Goal: Information Seeking & Learning: Learn about a topic

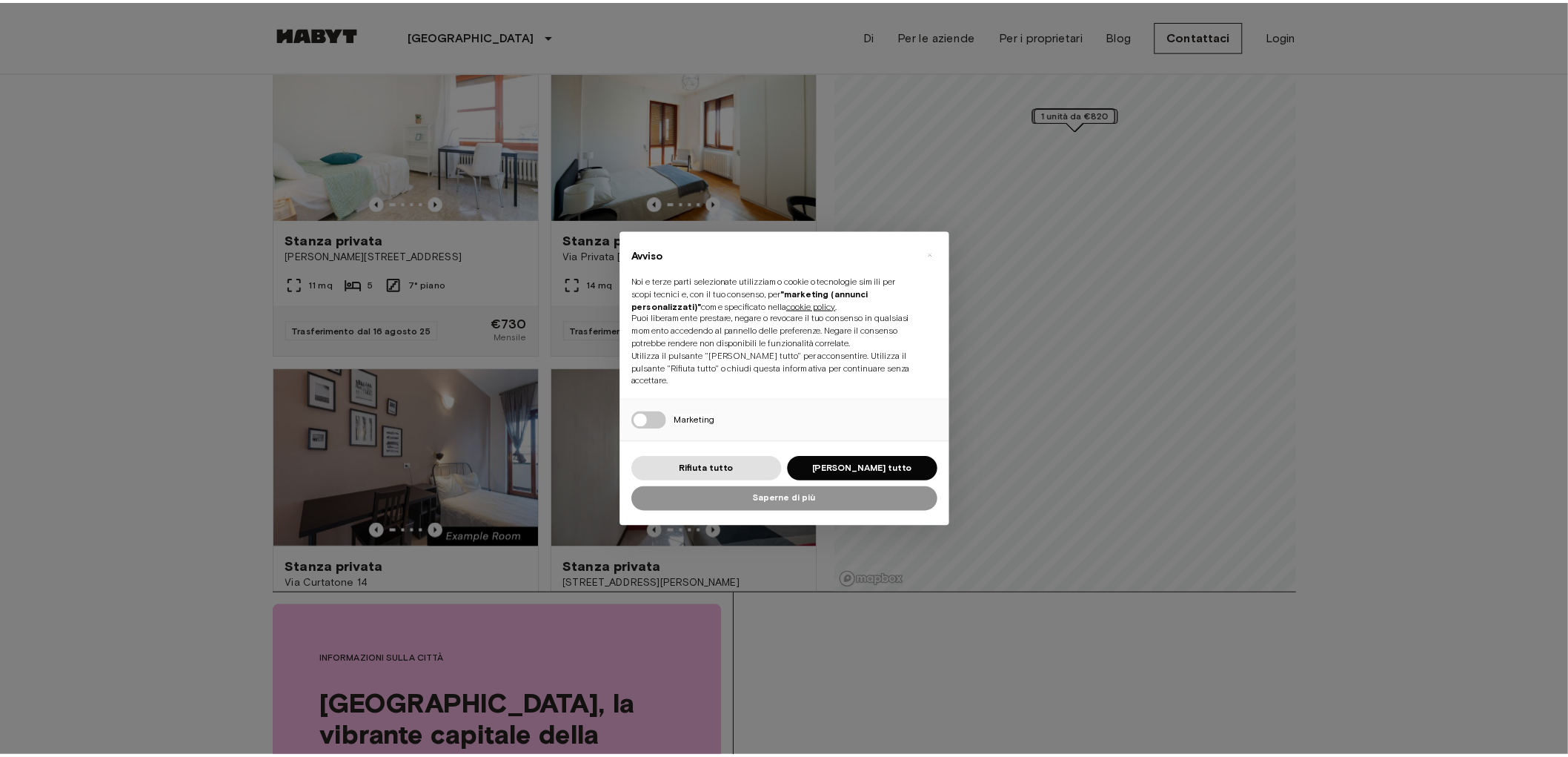
scroll to position [164, 0]
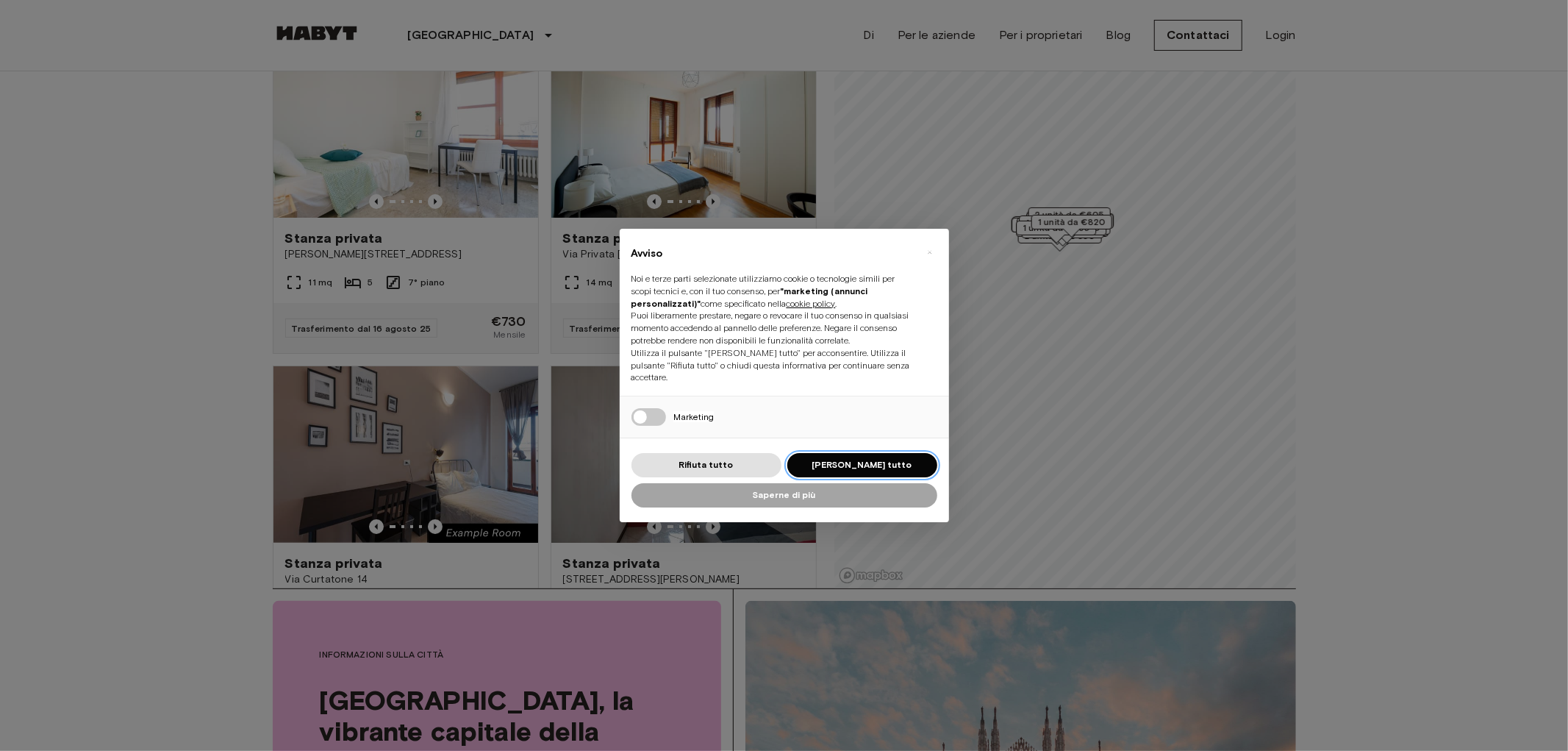
click at [856, 458] on font "[PERSON_NAME] tutto" at bounding box center [862, 464] width 100 height 11
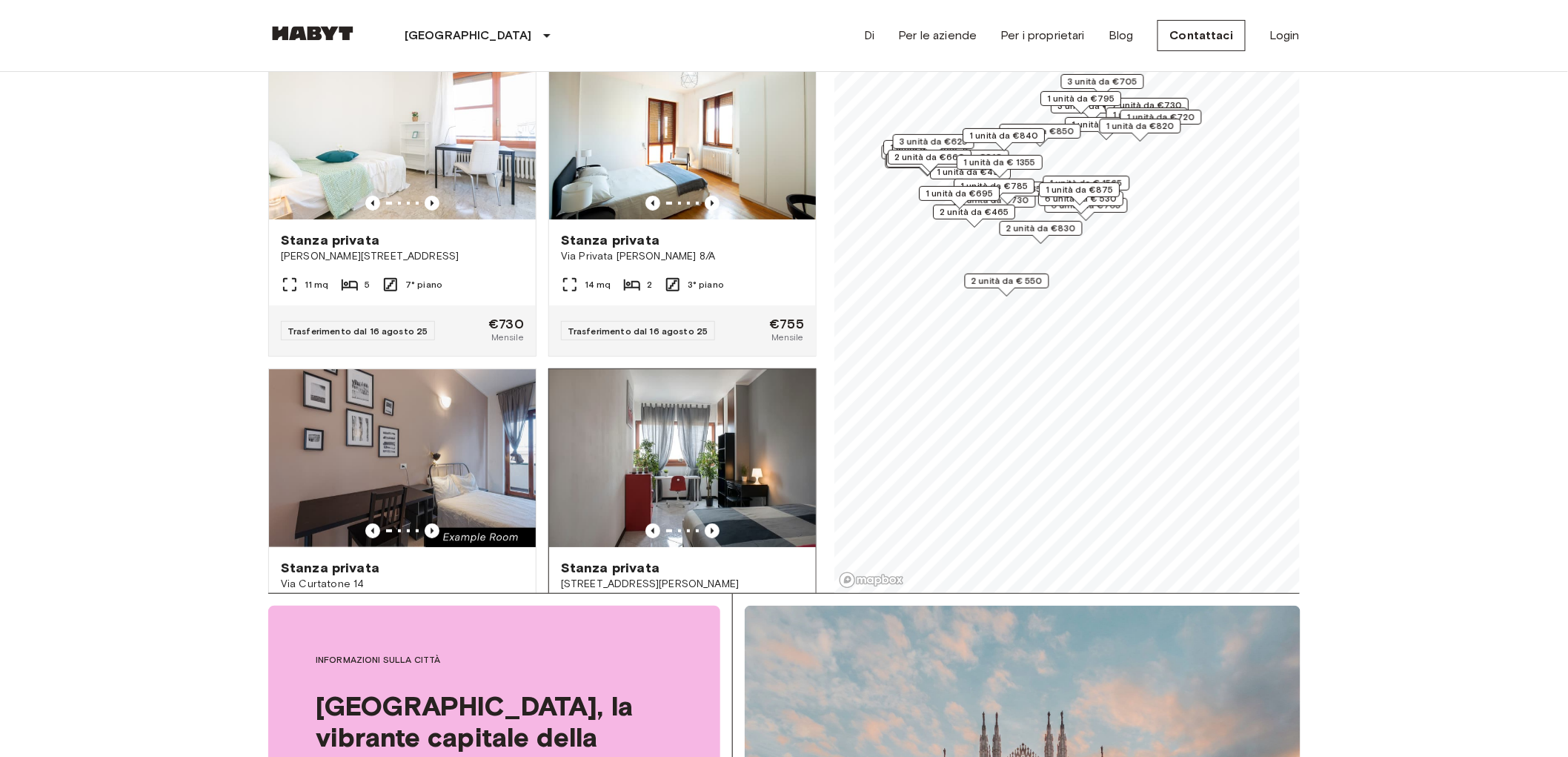
scroll to position [0, 0]
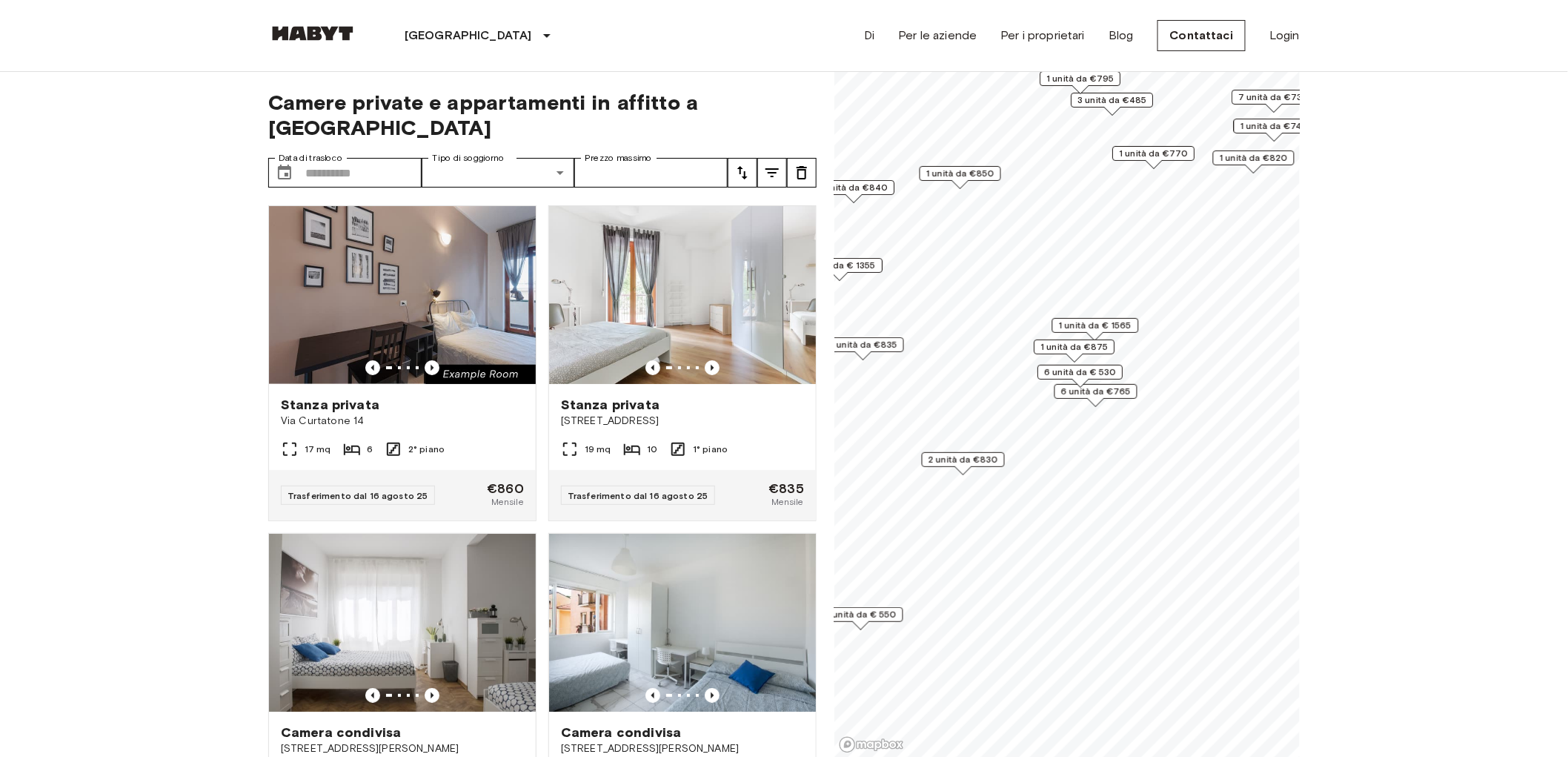
click at [1082, 368] on font "6 unità da € 530" at bounding box center [1080, 372] width 71 height 11
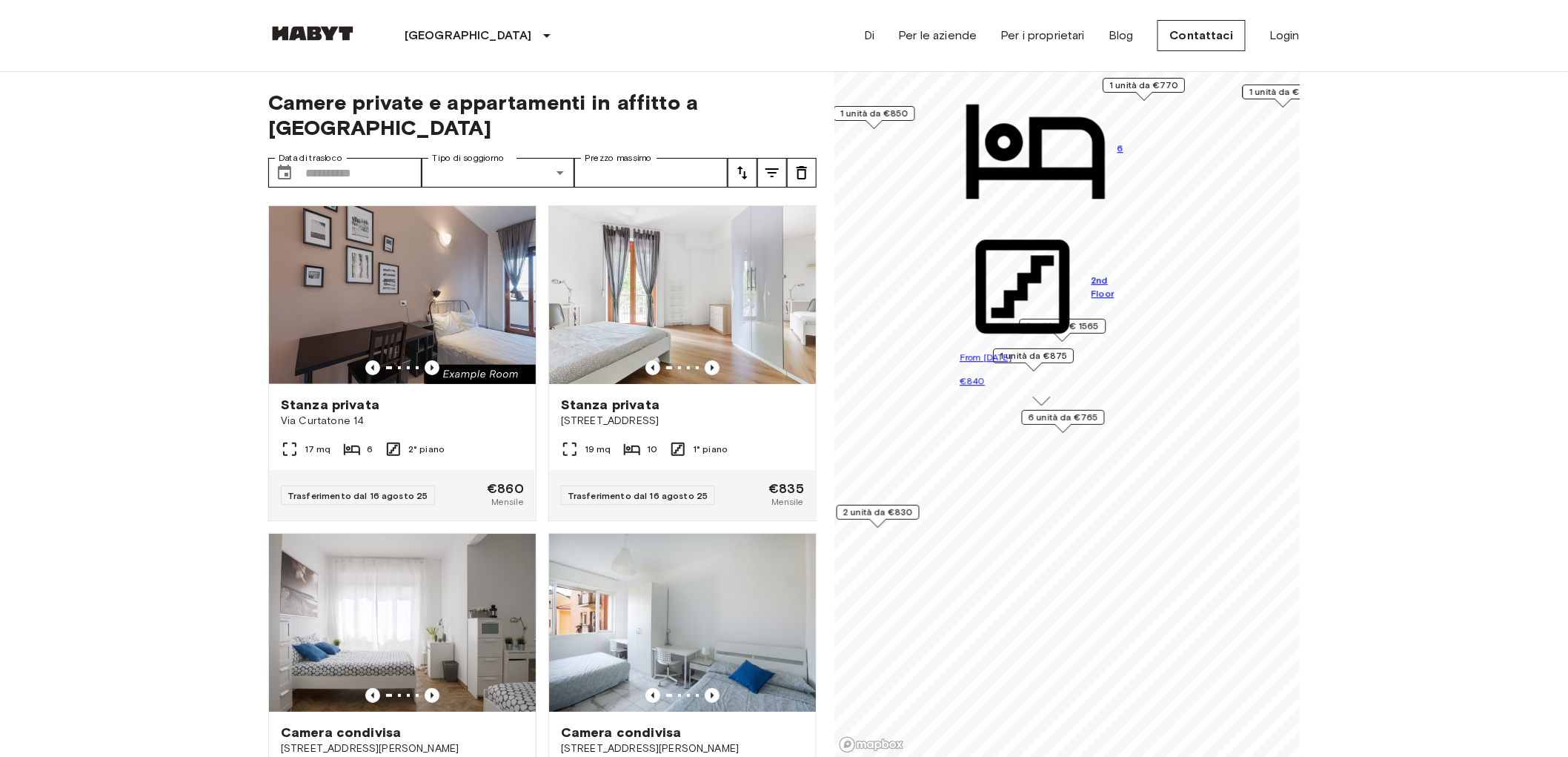
click at [1070, 419] on font "6 unità da €765" at bounding box center [1063, 417] width 70 height 11
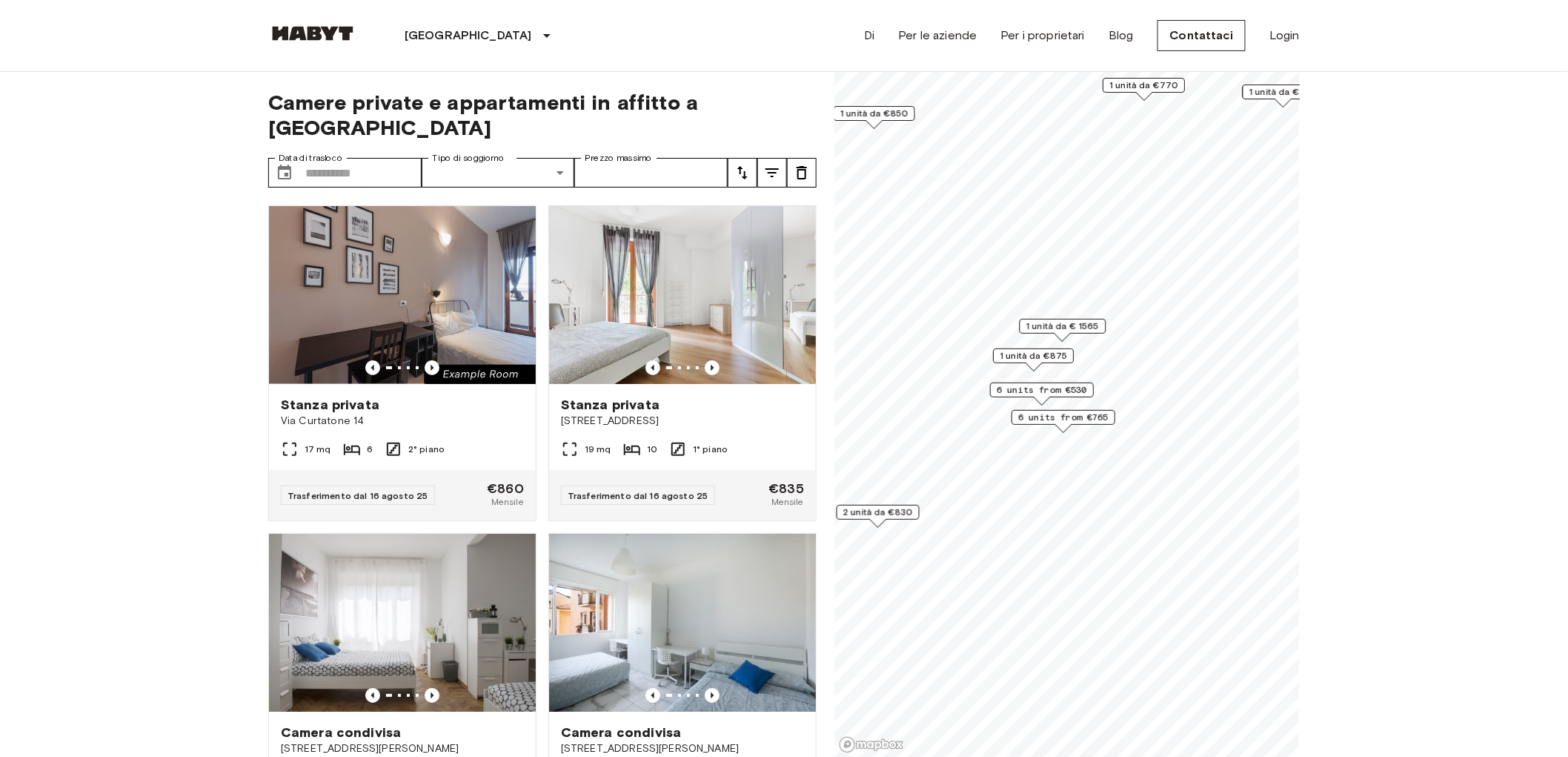
click at [1070, 429] on div "Indicatore della mappa" at bounding box center [1063, 428] width 17 height 8
click at [1052, 418] on span "6 units from €765" at bounding box center [1063, 417] width 90 height 13
